Goal: Book appointment/travel/reservation

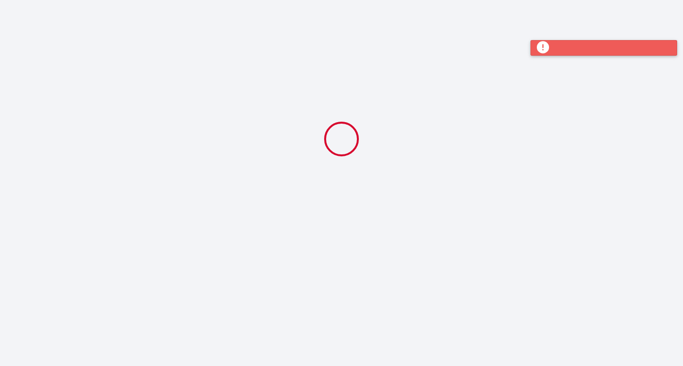
drag, startPoint x: 0, startPoint y: 0, endPoint x: 579, endPoint y: 42, distance: 580.8
click at [579, 42] on div at bounding box center [604, 48] width 147 height 16
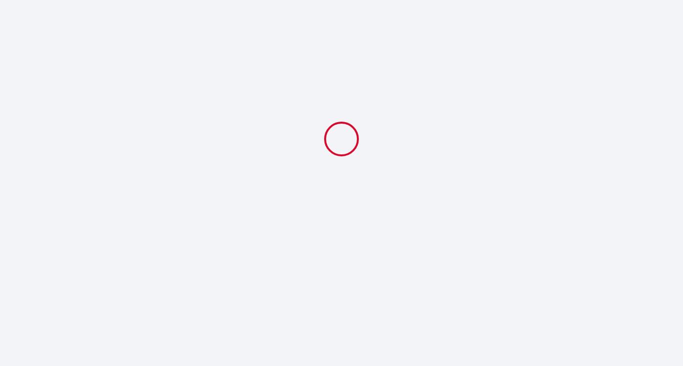
click at [550, 45] on div at bounding box center [342, 139] width 514 height 278
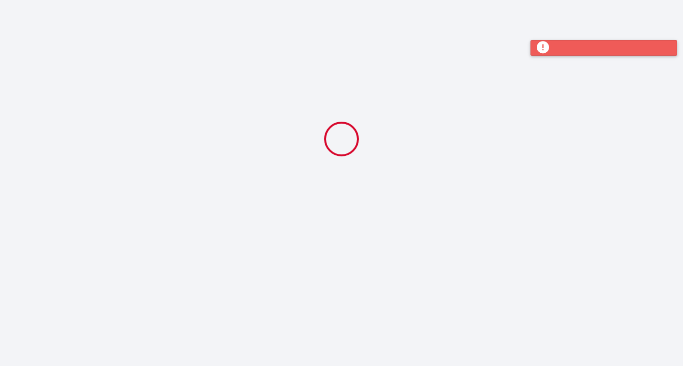
click at [546, 44] on div at bounding box center [604, 48] width 147 height 16
